Goal: Task Accomplishment & Management: Complete application form

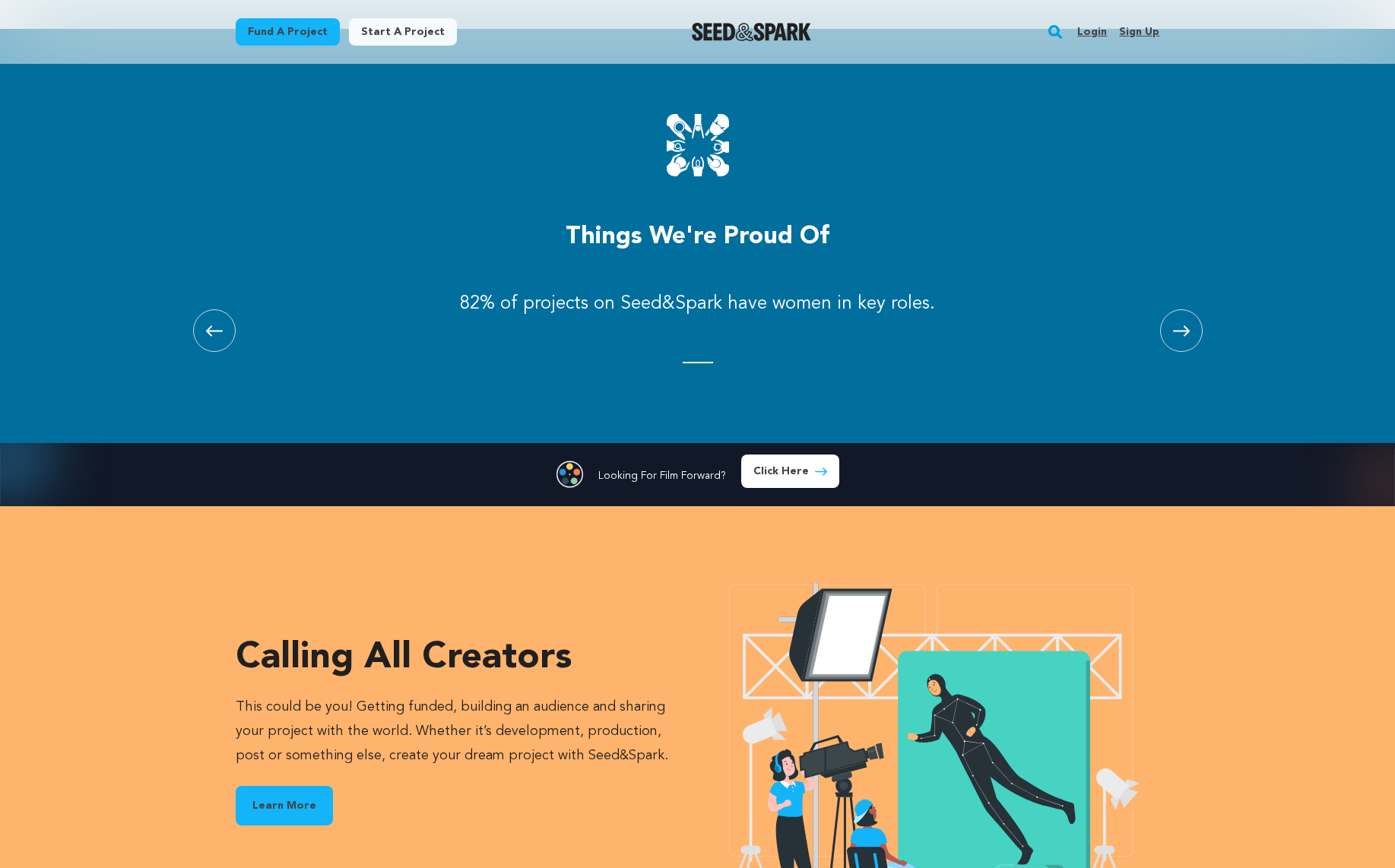
scroll to position [1732, 0]
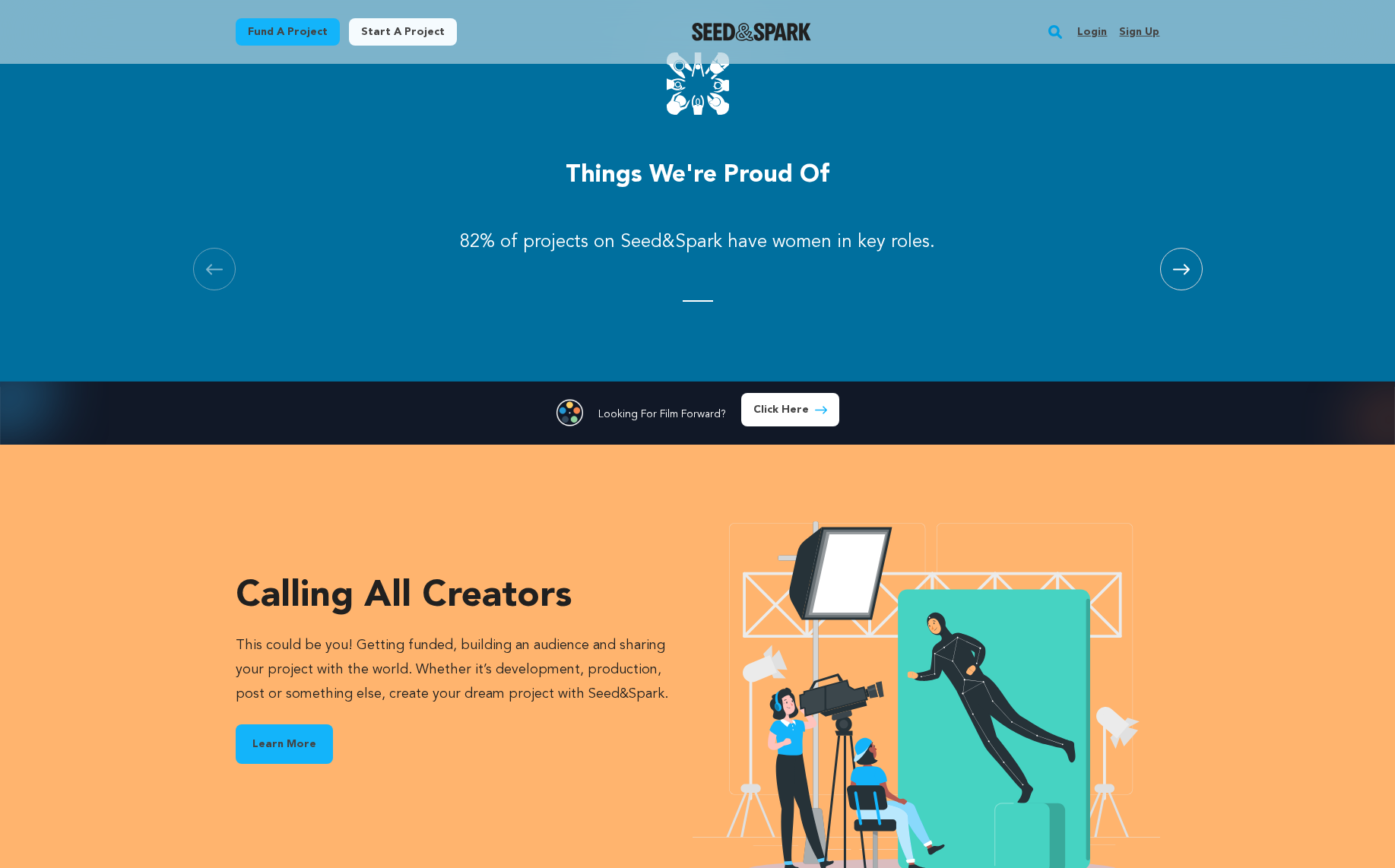
click at [1268, 136] on div "Things we're proud of [GEOGRAPHIC_DATA] Skip to previous slide page [GEOGRAPHIC…" at bounding box center [697, 177] width 1395 height 420
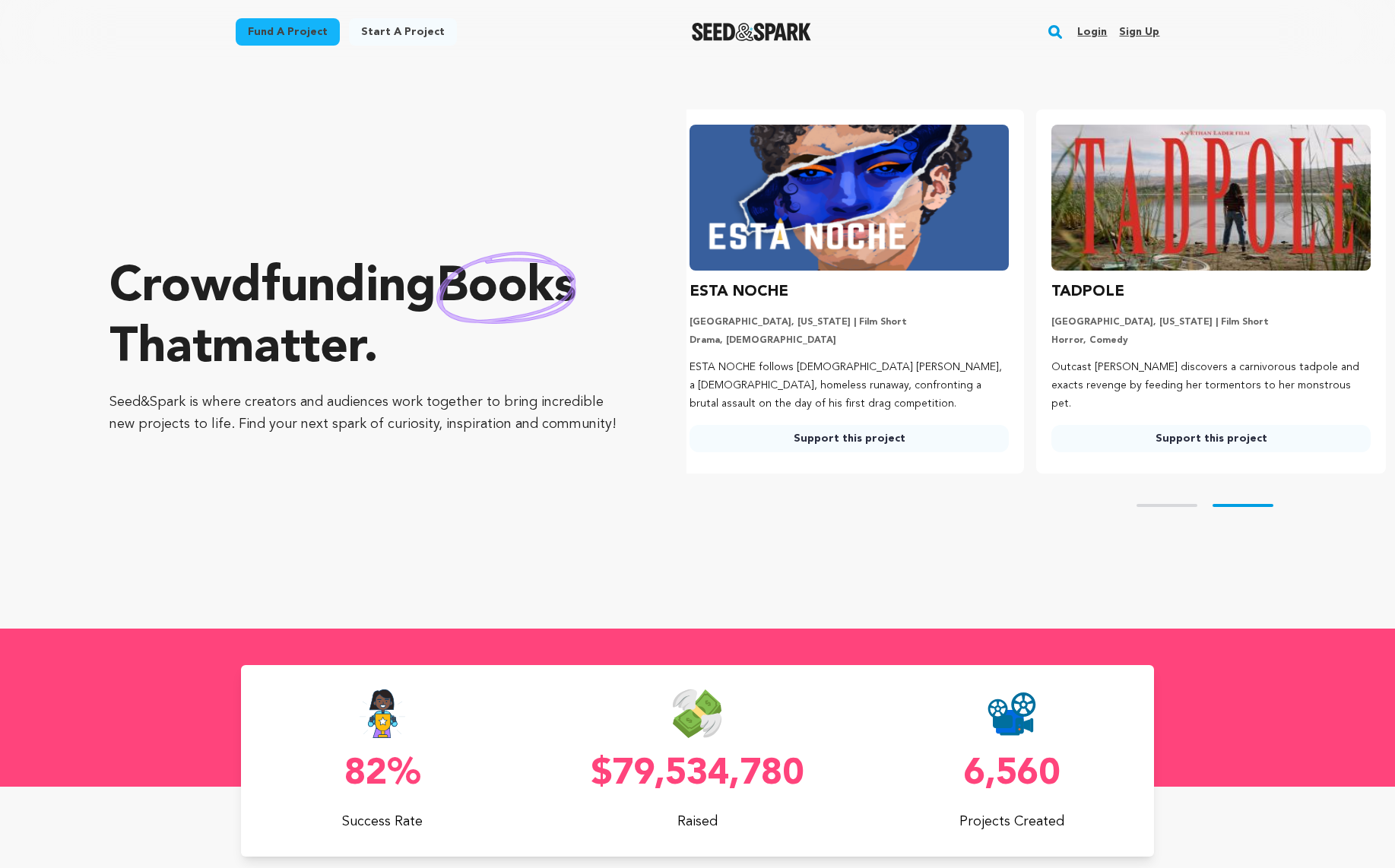
scroll to position [0, 0]
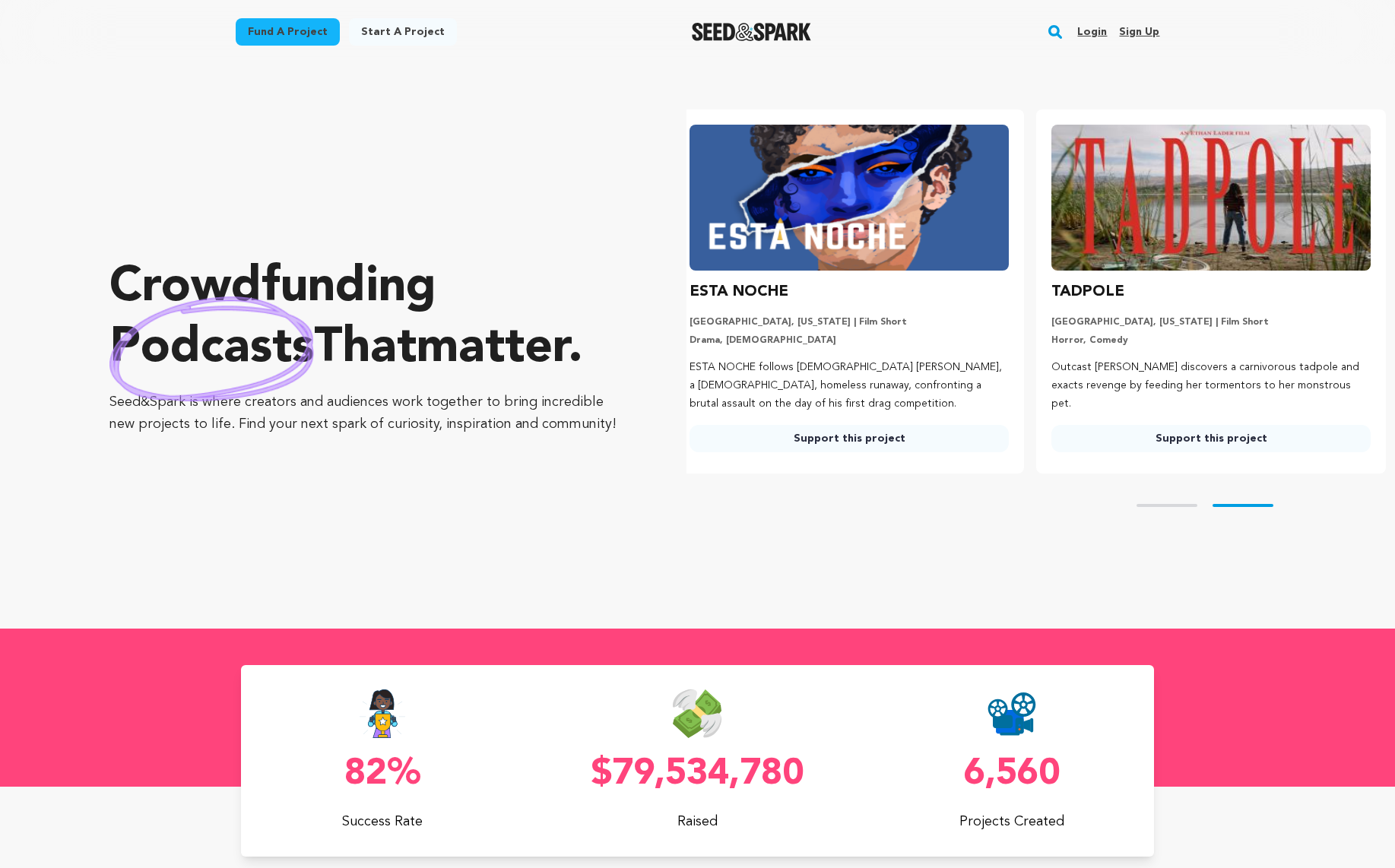
click at [358, 31] on link "Start a project" at bounding box center [403, 32] width 108 height 28
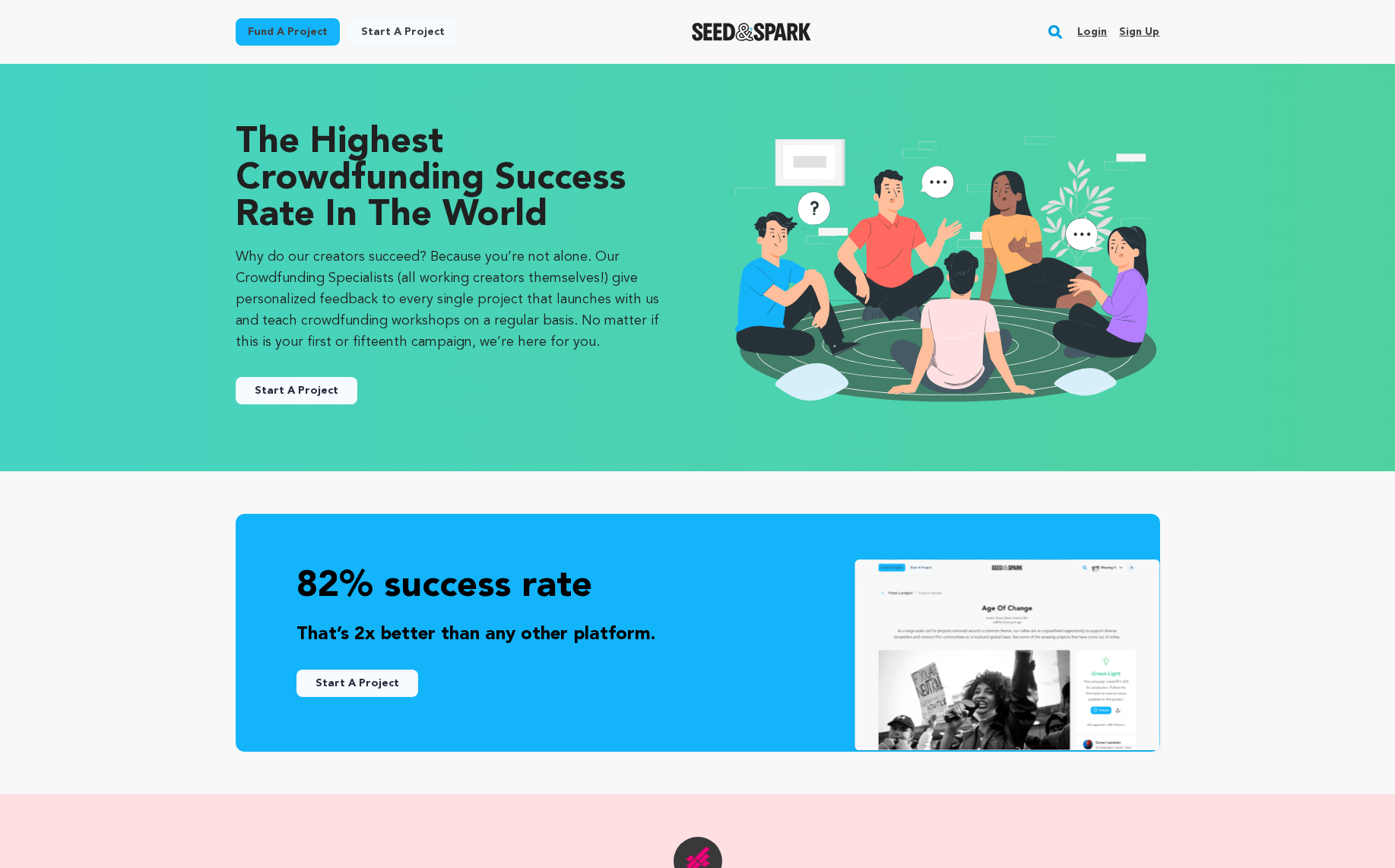
click at [130, 500] on div "82% success rate That’s 2x better than any other platform. Start A Project" at bounding box center [697, 633] width 1395 height 323
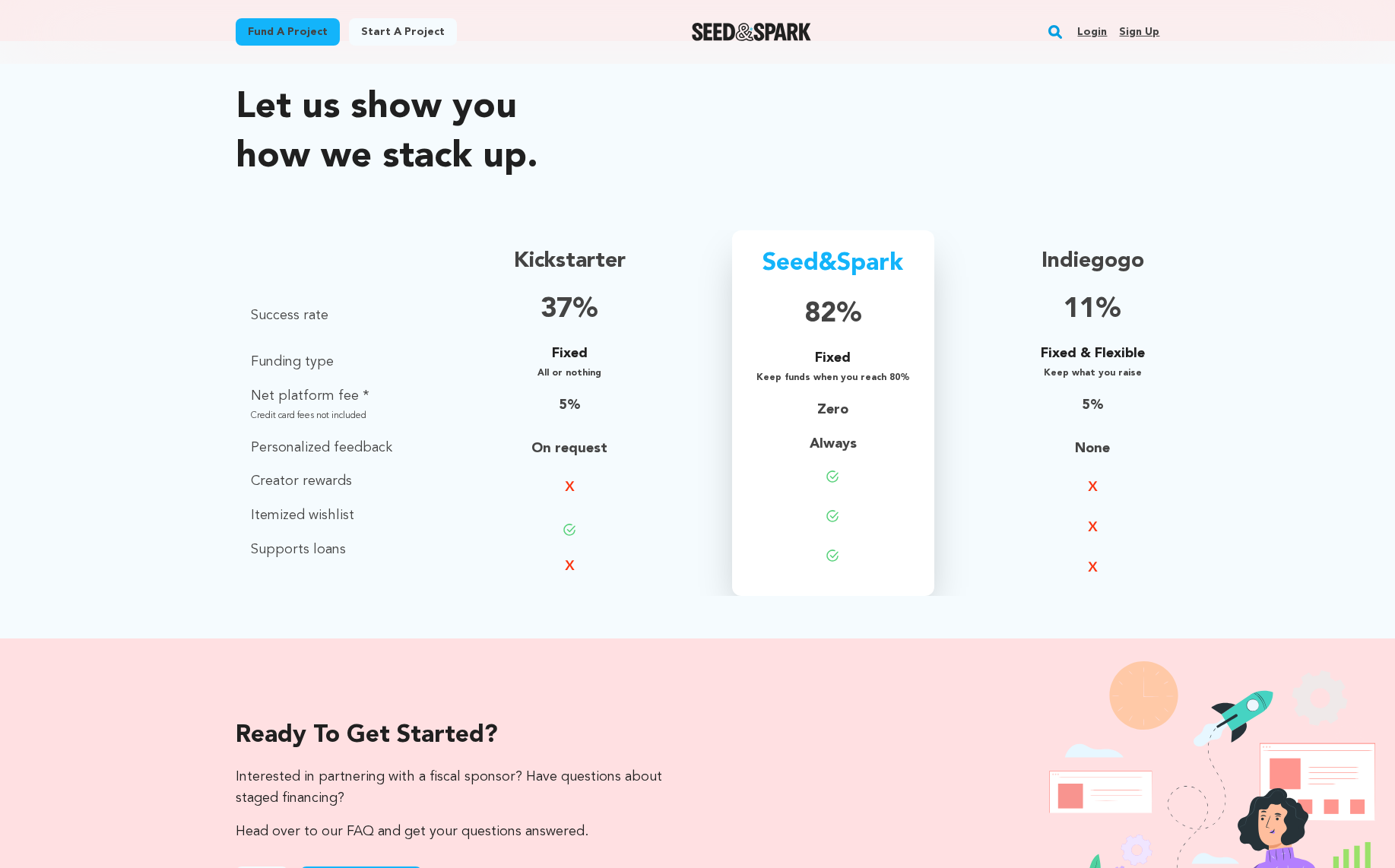
scroll to position [1017, 0]
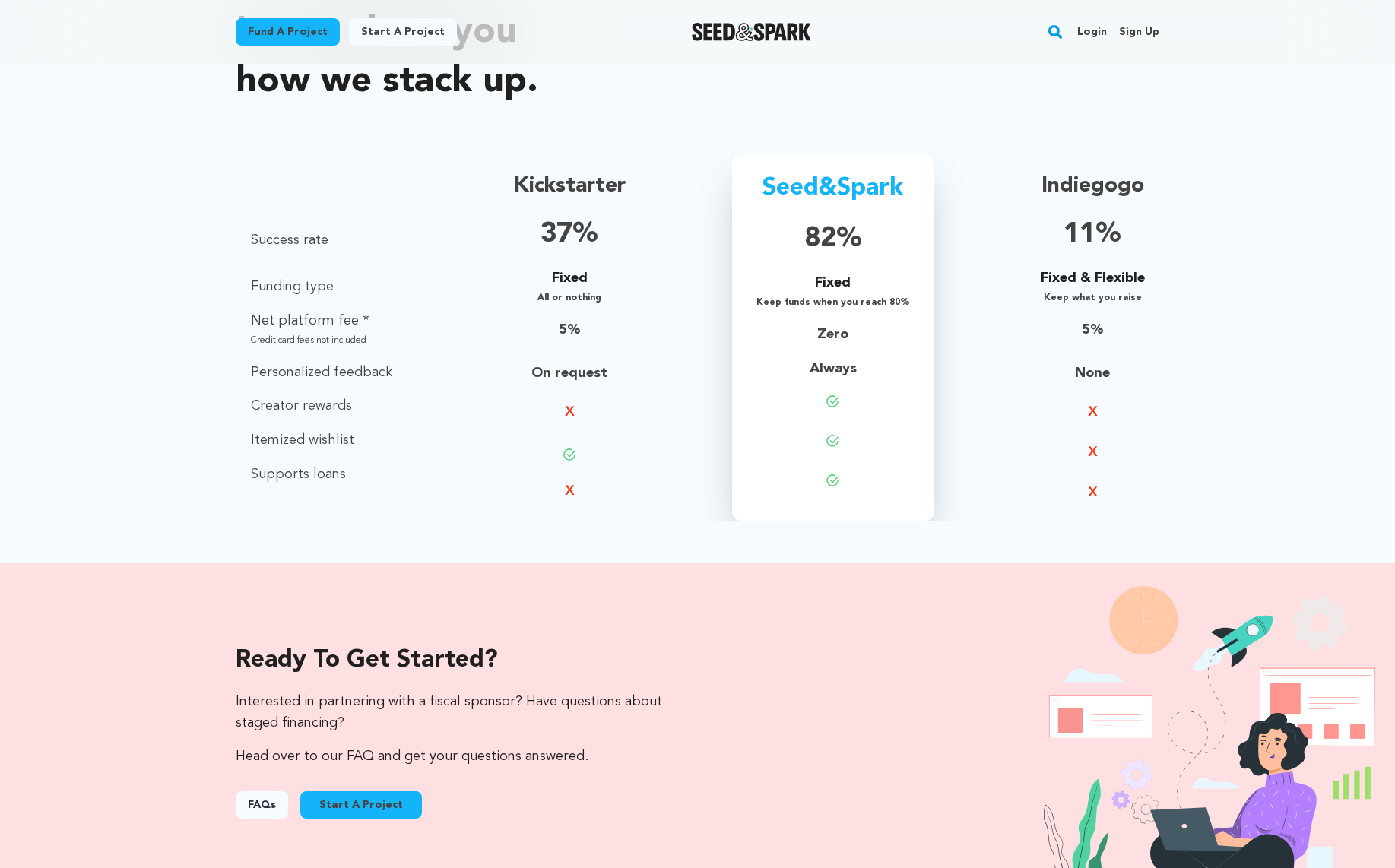
click at [131, 482] on div "Let us show you how we stack up. Definition Success rate Funding type Net platf…" at bounding box center [697, 264] width 1395 height 598
click at [129, 474] on div "Let us show you how we stack up. Definition Success rate Funding type Net platf…" at bounding box center [697, 264] width 1395 height 598
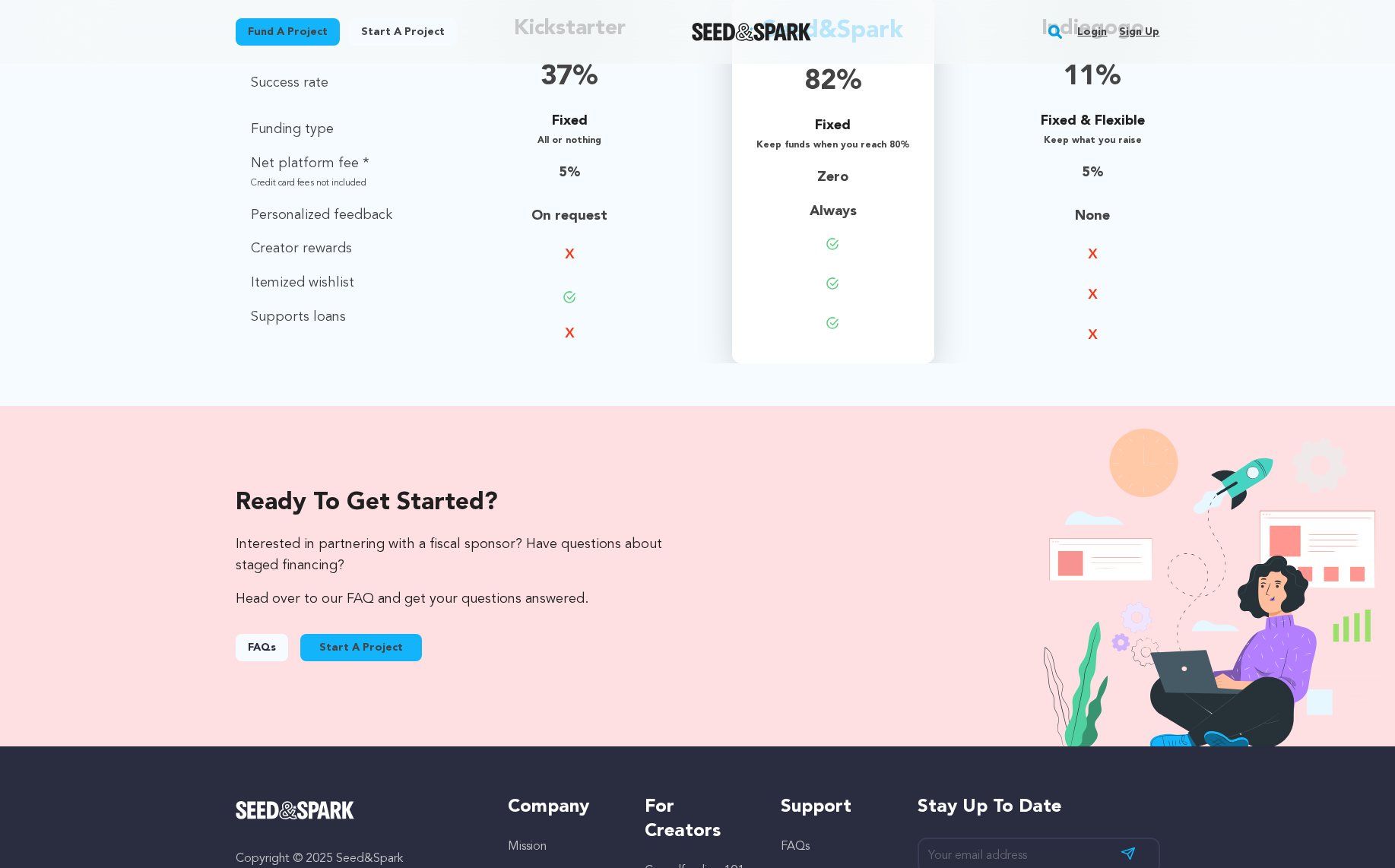
scroll to position [1242, 0]
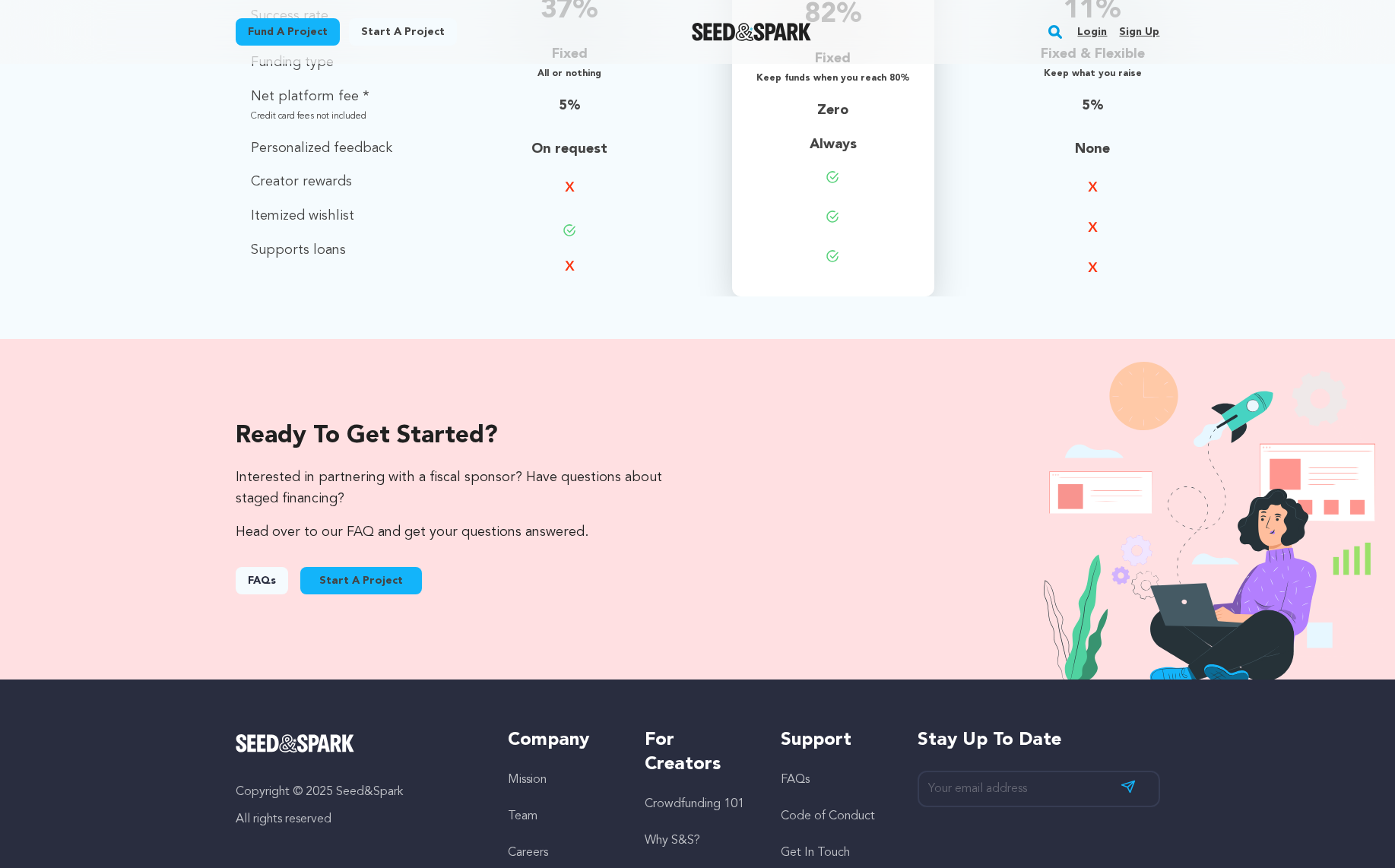
click at [129, 474] on div "Ready to get started? Interested in partnering with a fiscal sponsor? Have ques…" at bounding box center [697, 509] width 1395 height 341
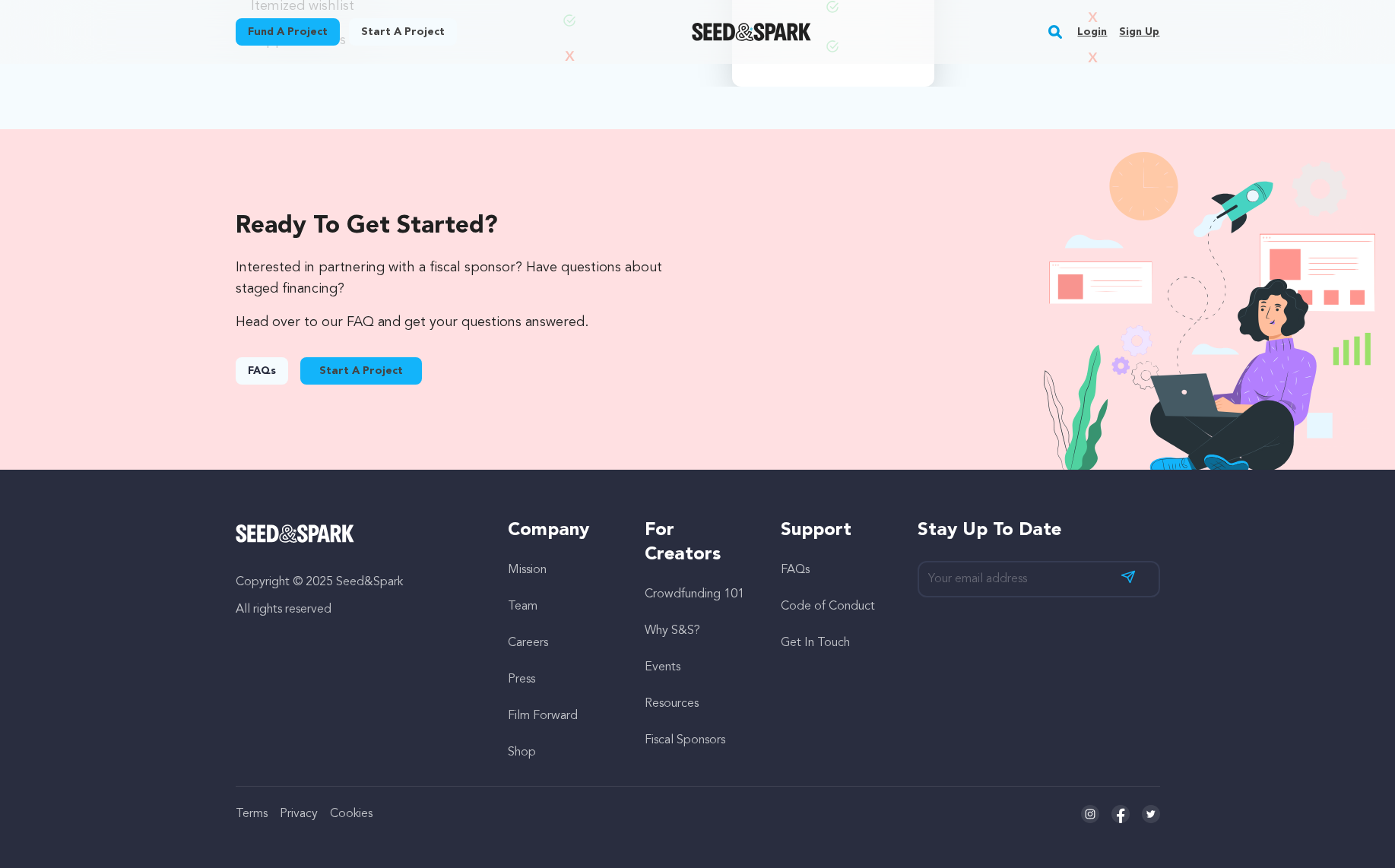
scroll to position [1451, 0]
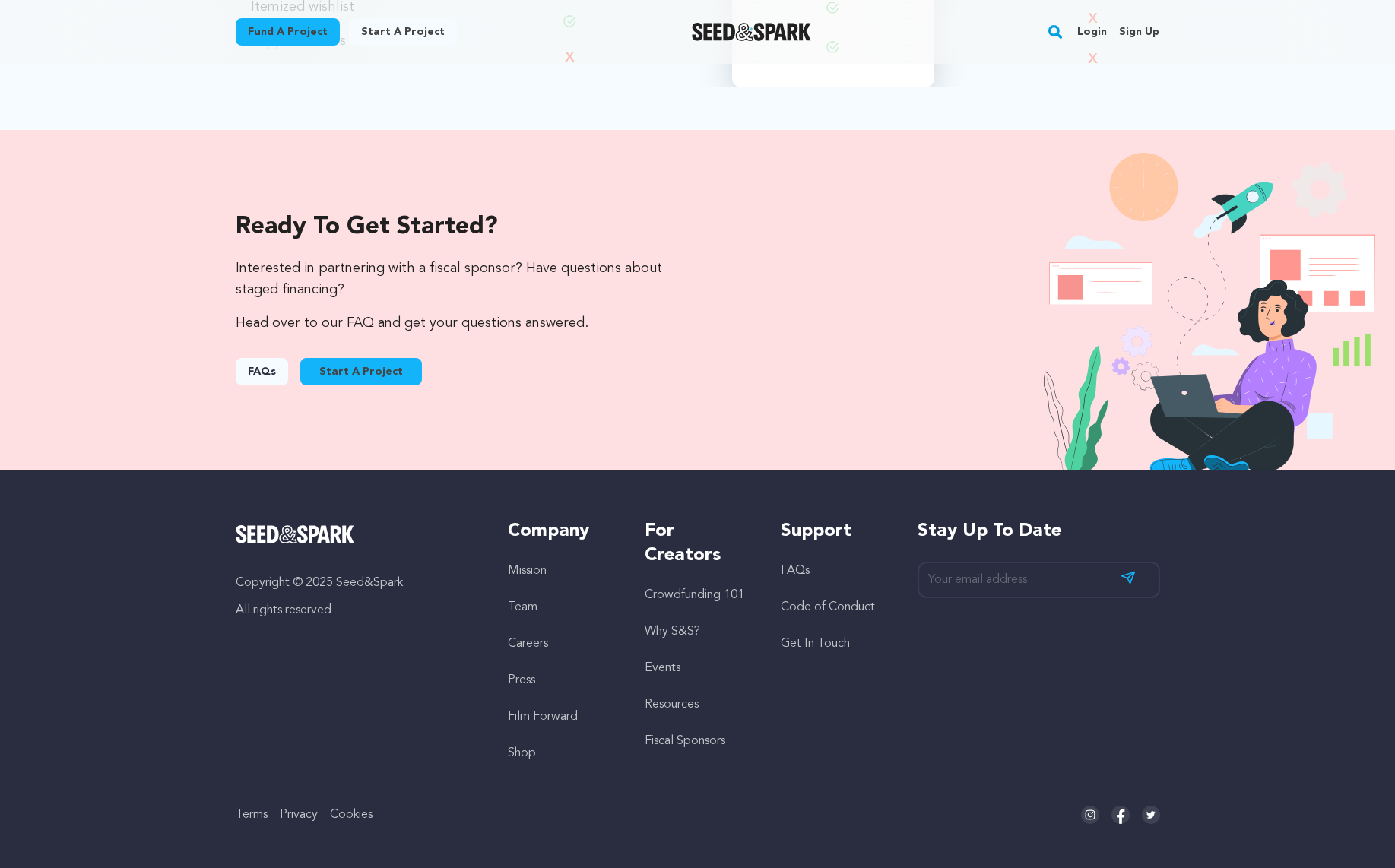
click at [242, 373] on link "FAQs" at bounding box center [262, 372] width 52 height 28
